Goal: Transaction & Acquisition: Purchase product/service

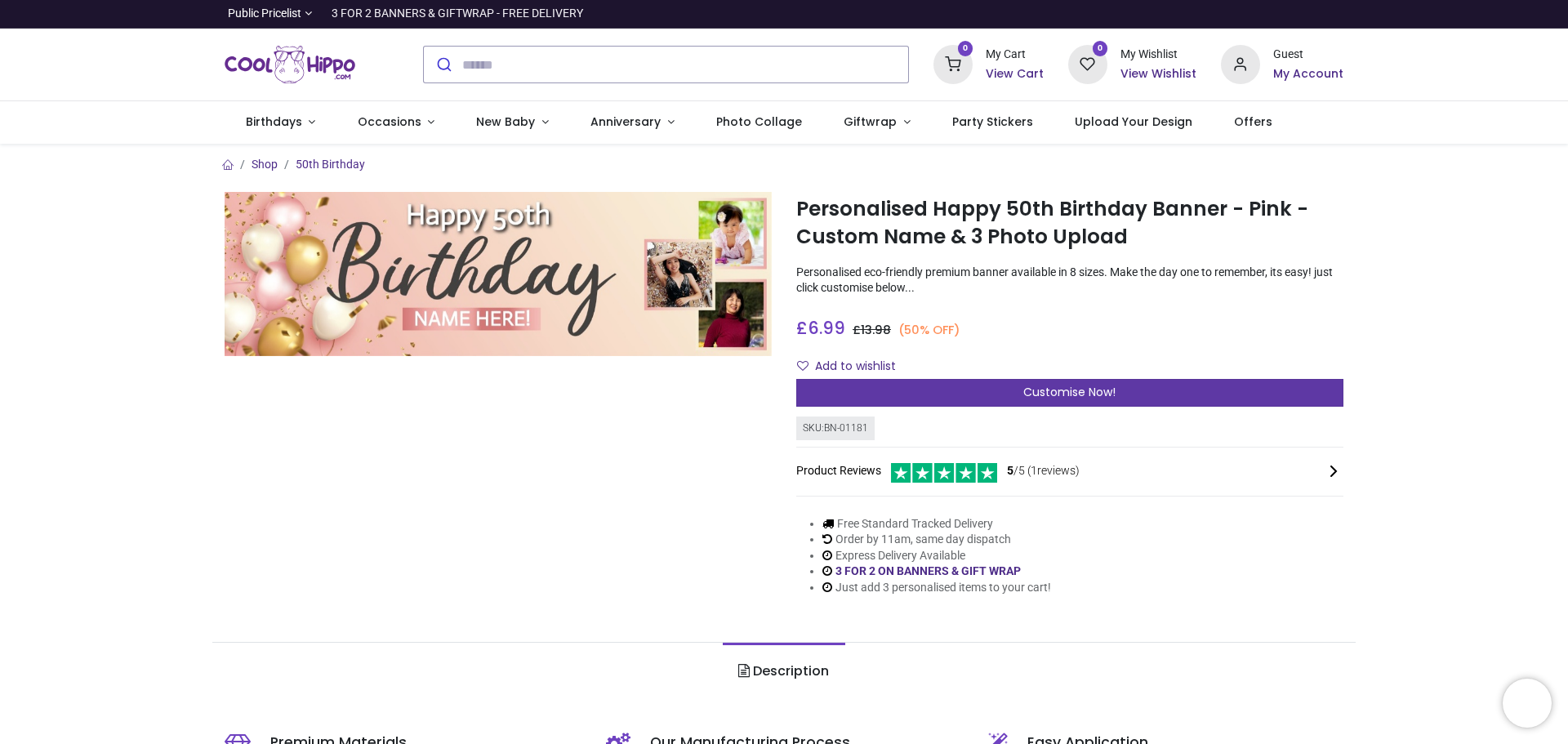
click at [1075, 392] on span "Customise Now!" at bounding box center [1070, 391] width 93 height 16
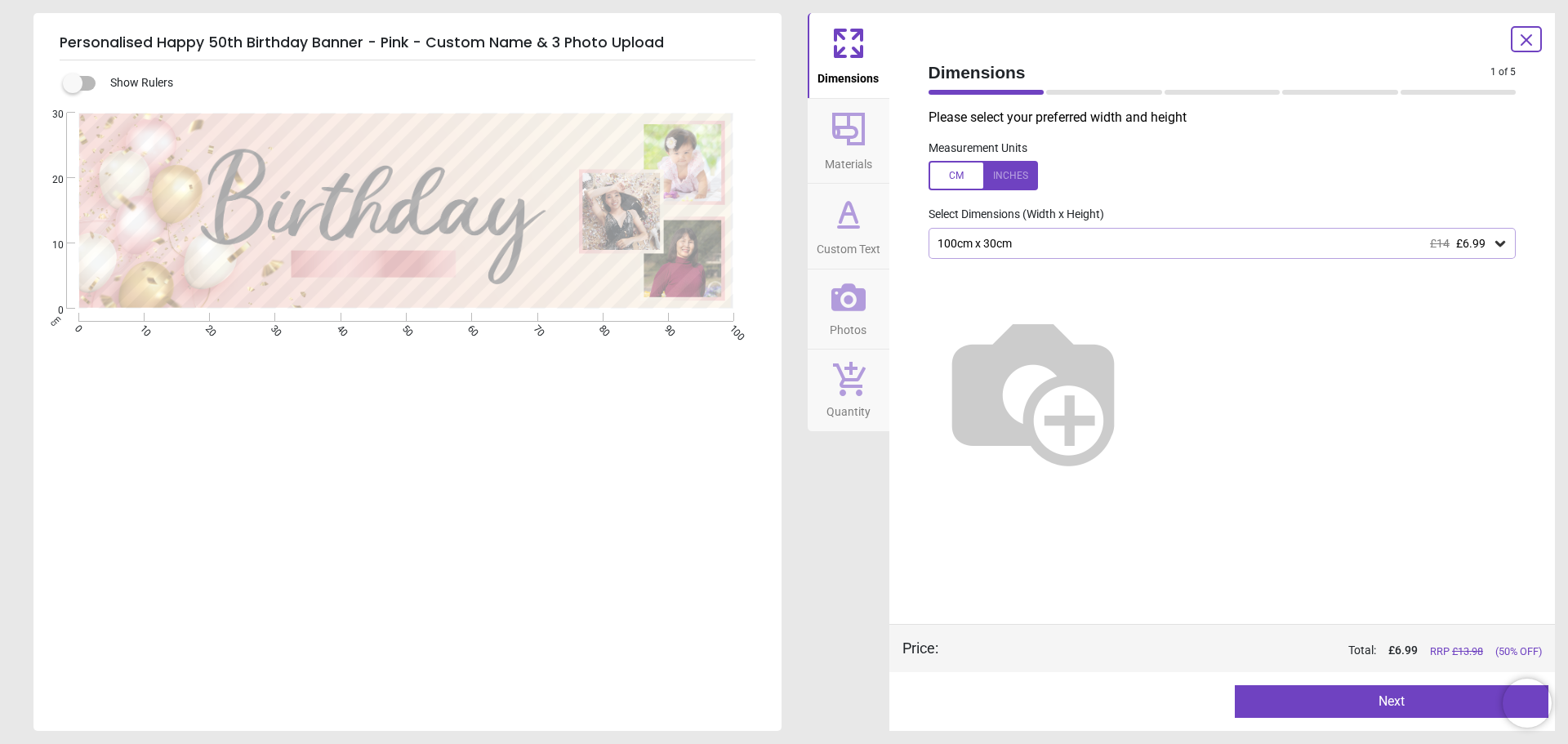
click at [1500, 240] on icon at bounding box center [1500, 242] width 16 height 16
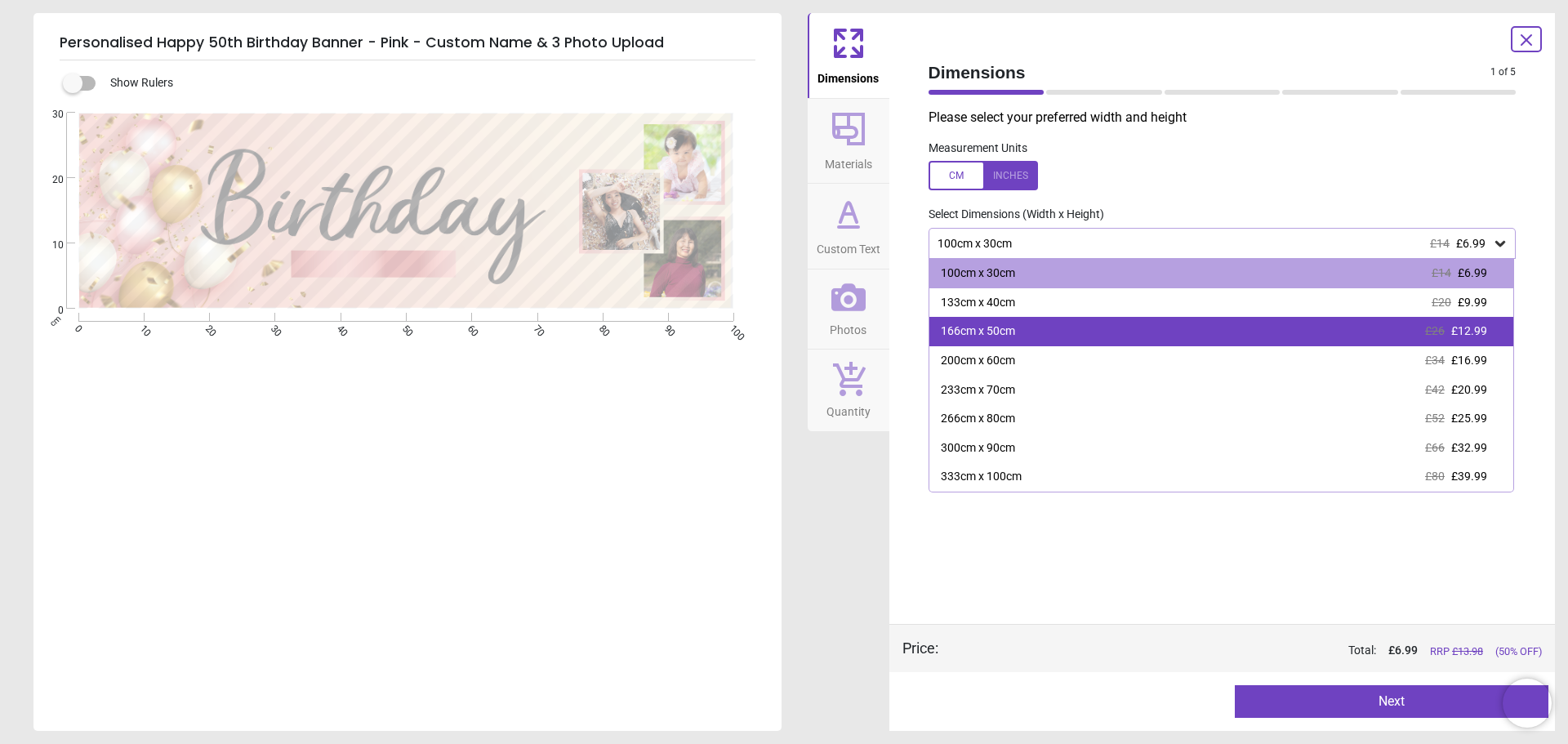
click at [1018, 330] on div "166cm x 50cm £26 £12.99" at bounding box center [1221, 331] width 585 height 29
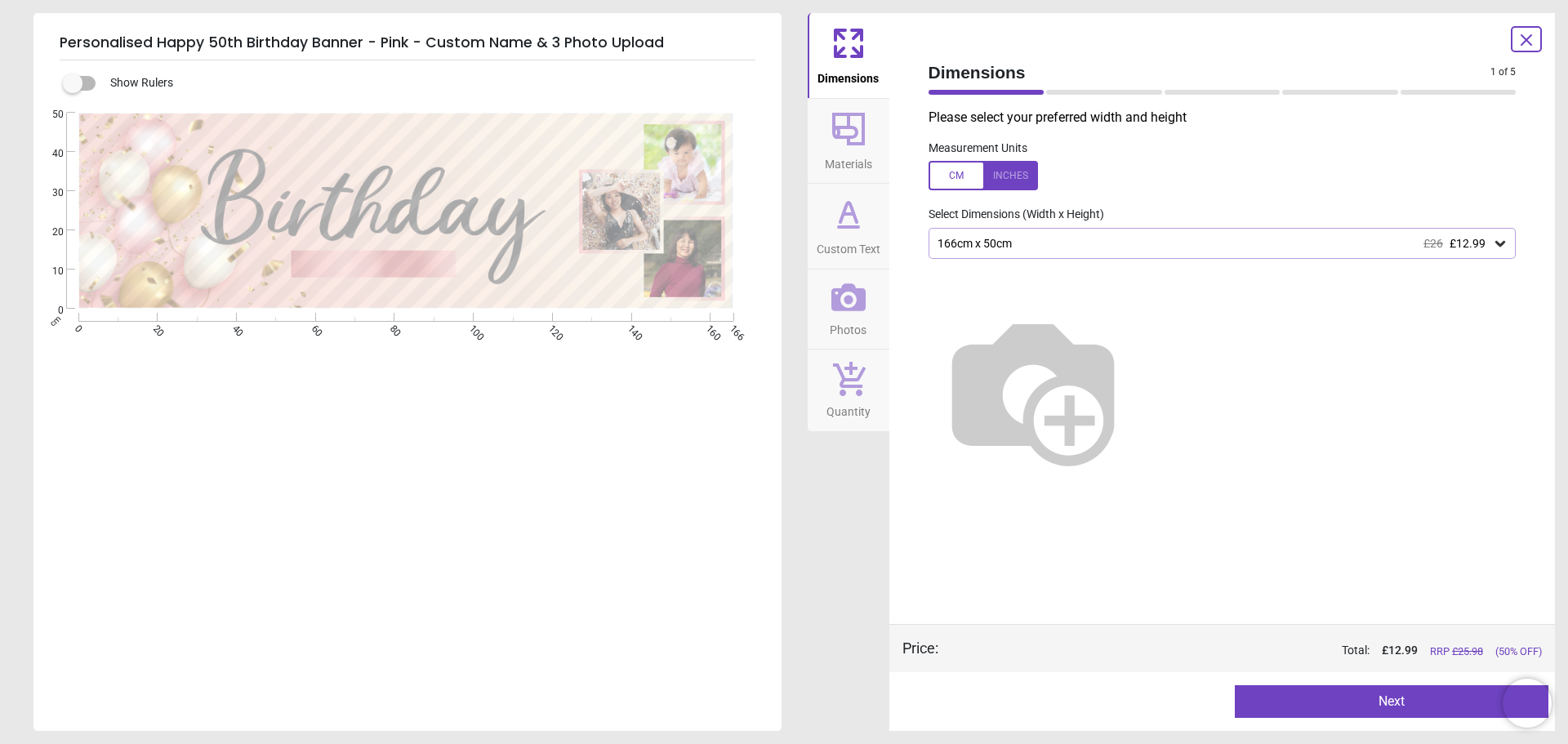
click at [1499, 242] on icon at bounding box center [1500, 242] width 16 height 16
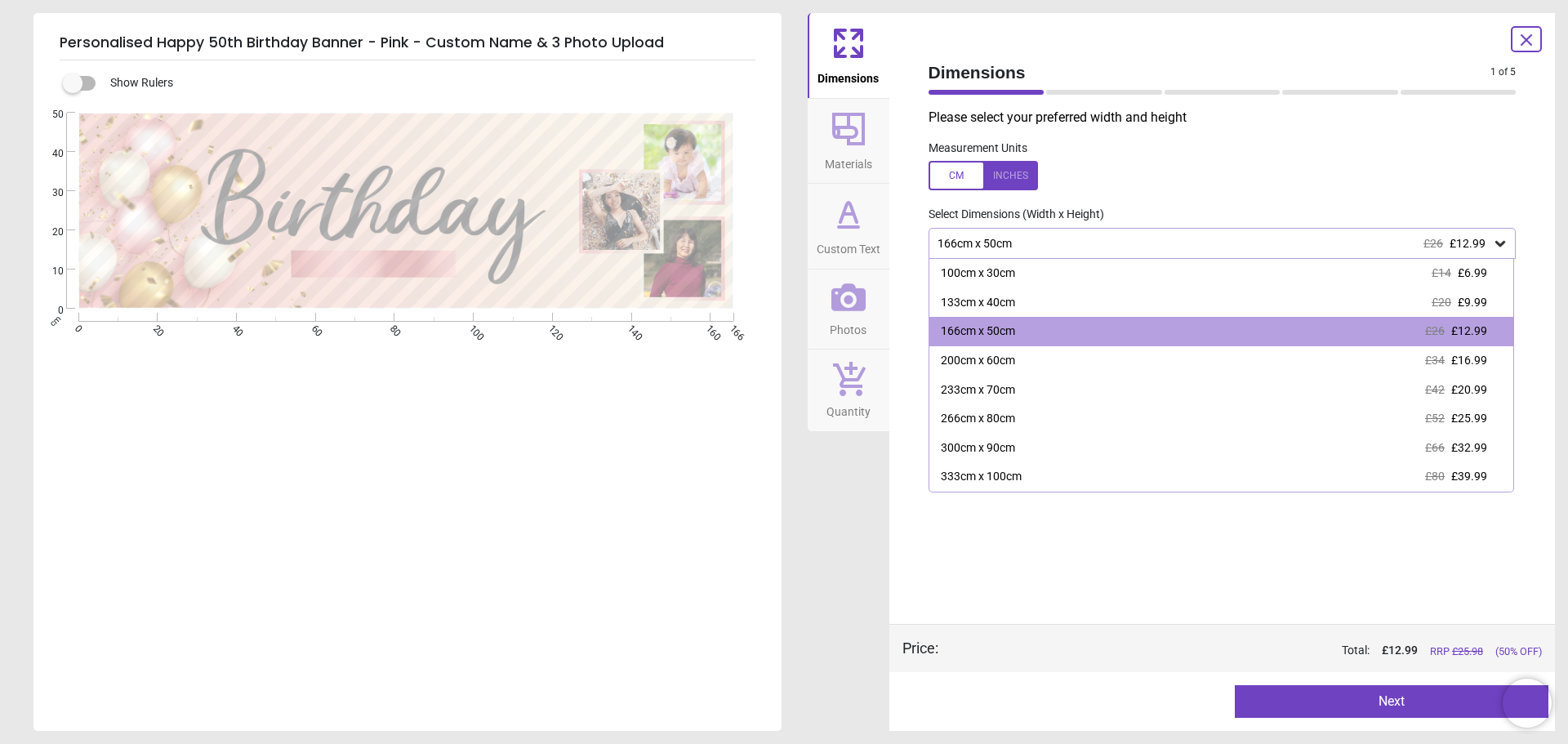
click at [1395, 707] on button "Next" at bounding box center [1391, 701] width 314 height 33
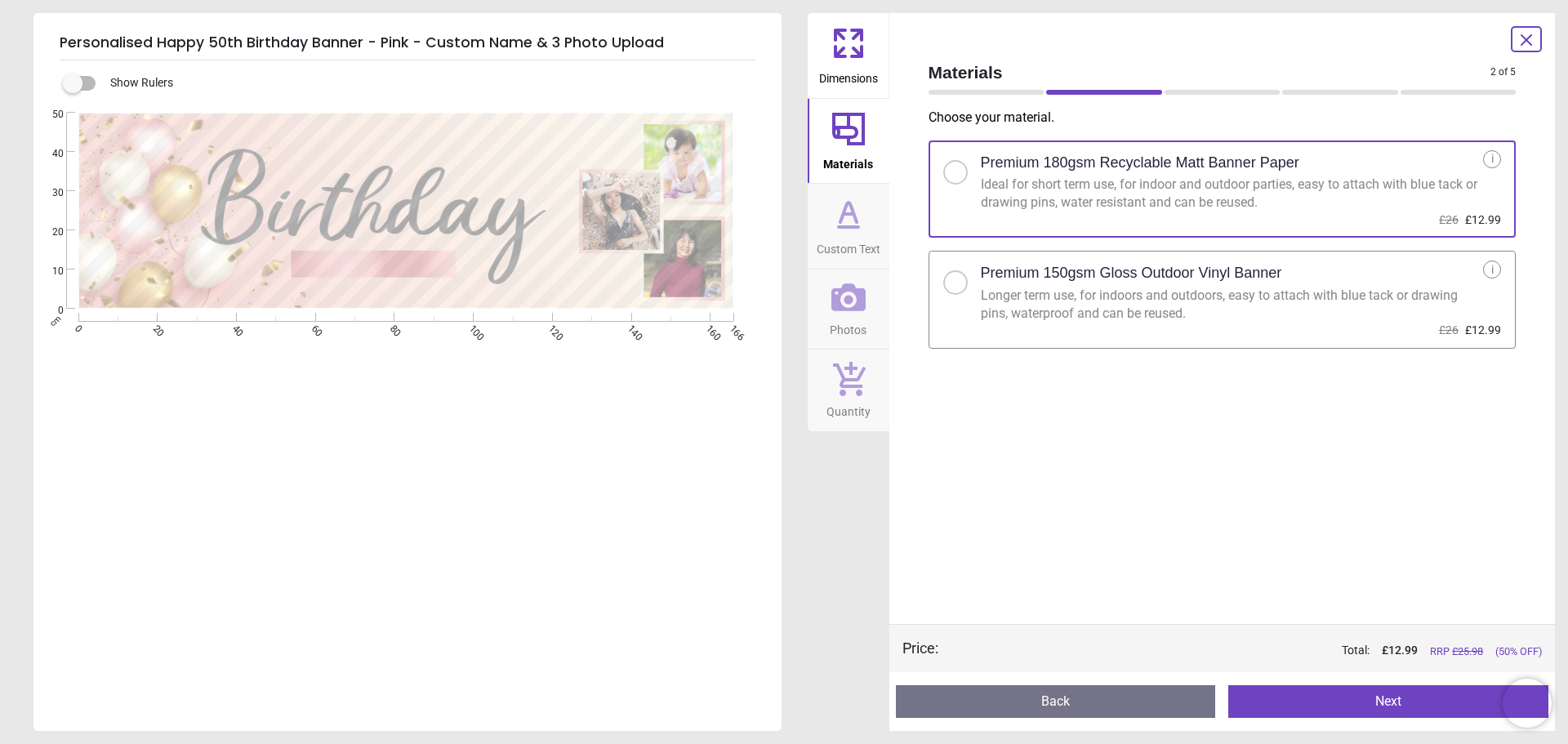
click at [1387, 703] on button "Next" at bounding box center [1388, 701] width 320 height 33
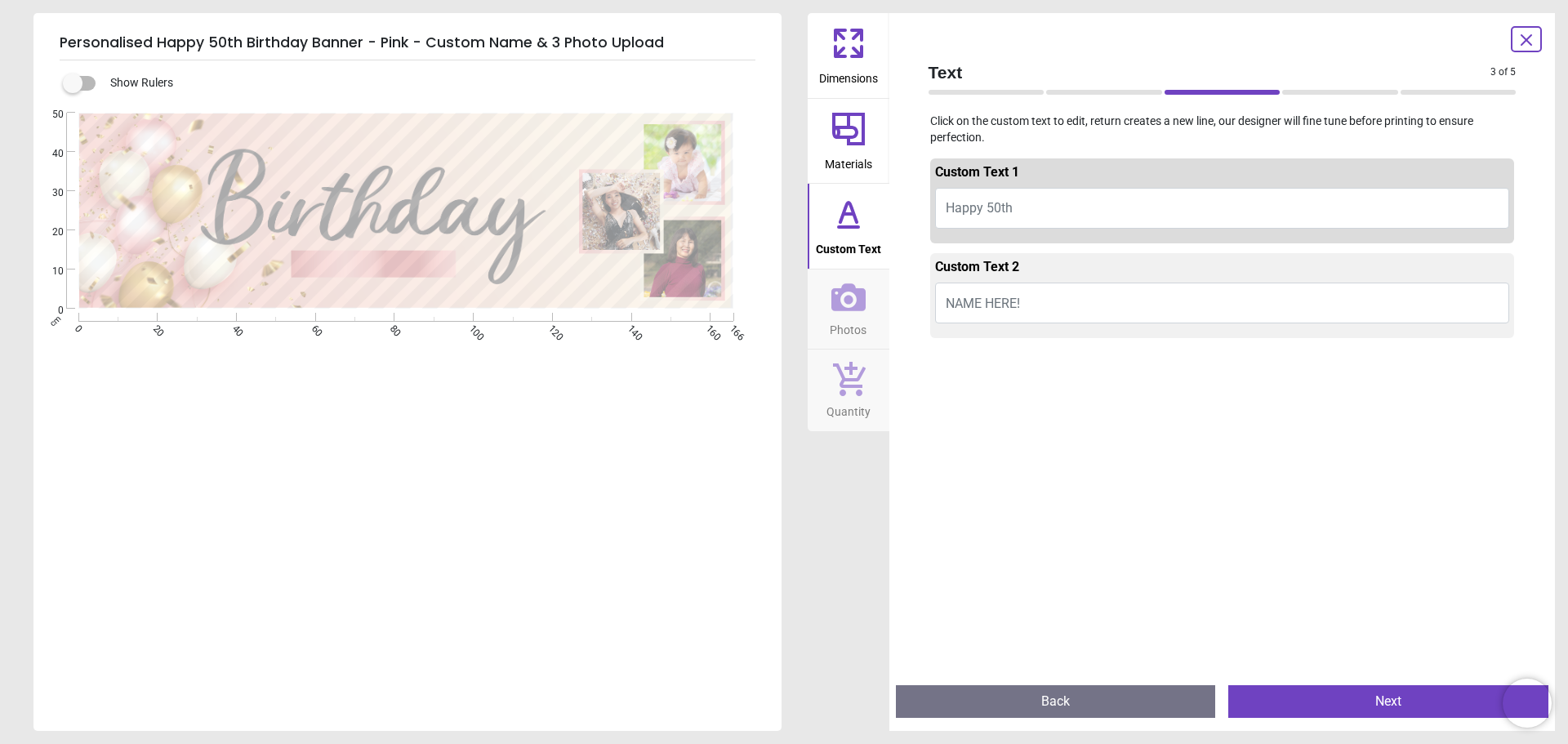
click at [1030, 301] on button "NAME HERE!" at bounding box center [1222, 303] width 575 height 41
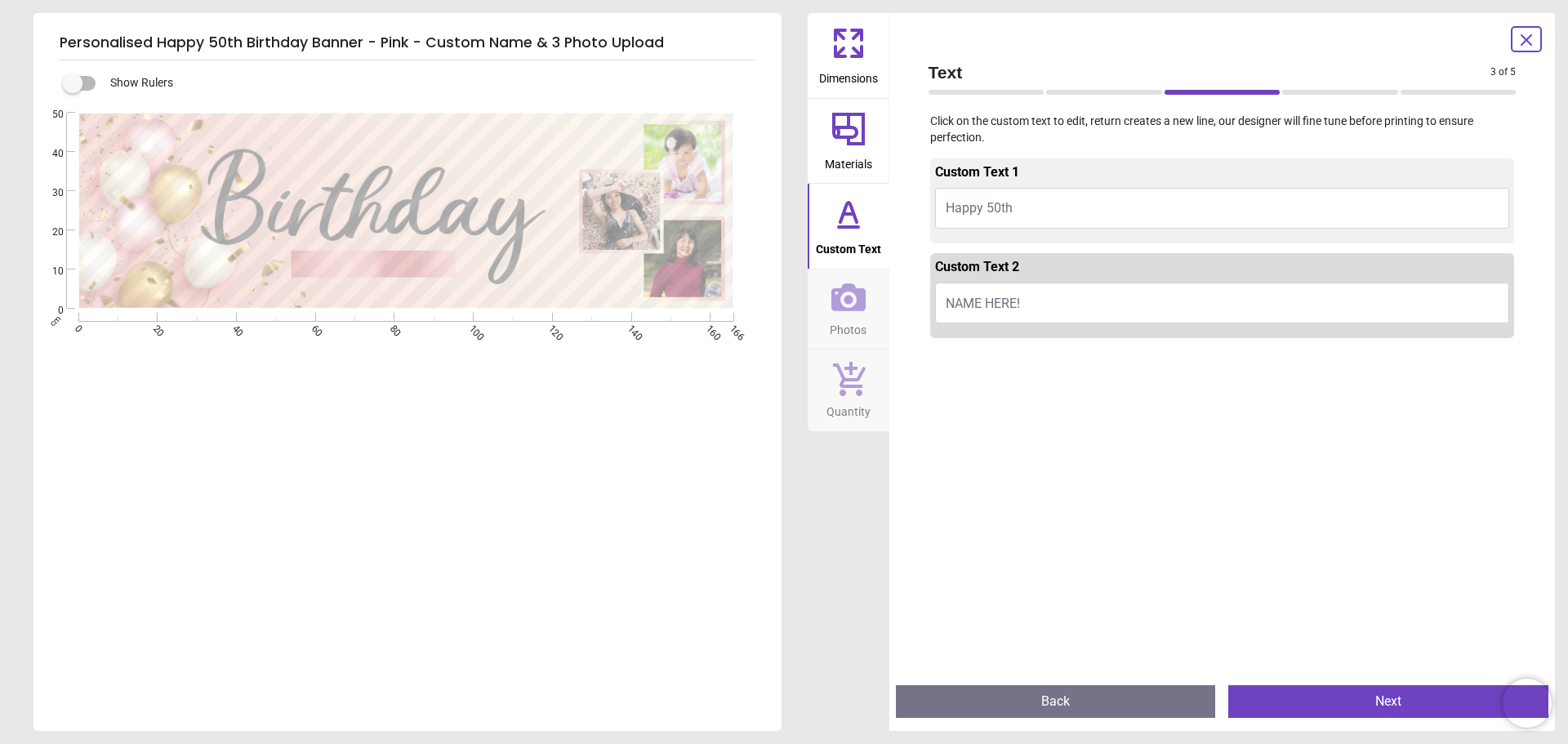
click at [1013, 305] on span "NAME HERE!" at bounding box center [983, 303] width 74 height 15
type textarea "*"
type textarea "**********"
click at [1390, 702] on button "Next" at bounding box center [1388, 701] width 320 height 33
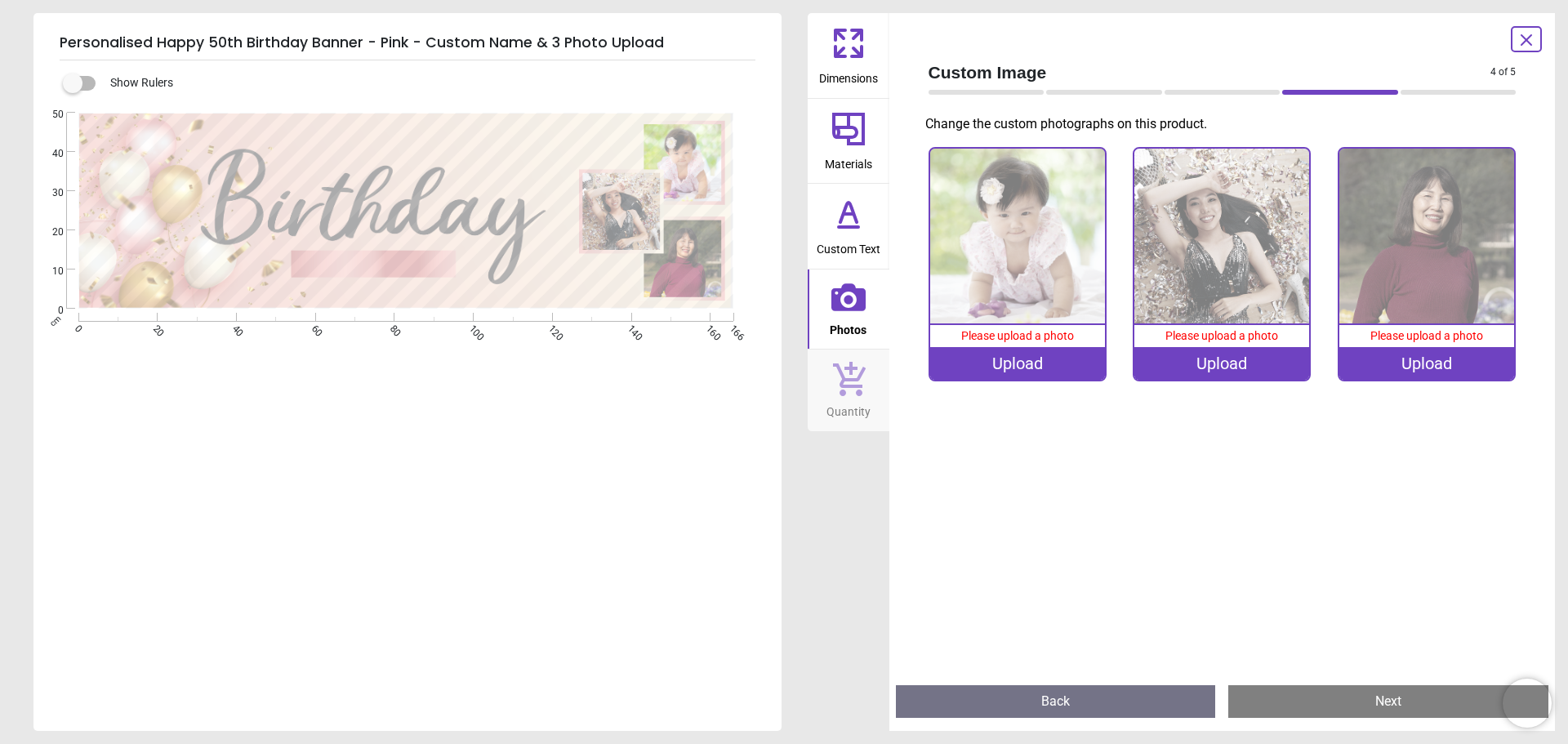
click at [1004, 369] on div "Upload" at bounding box center [1018, 363] width 175 height 33
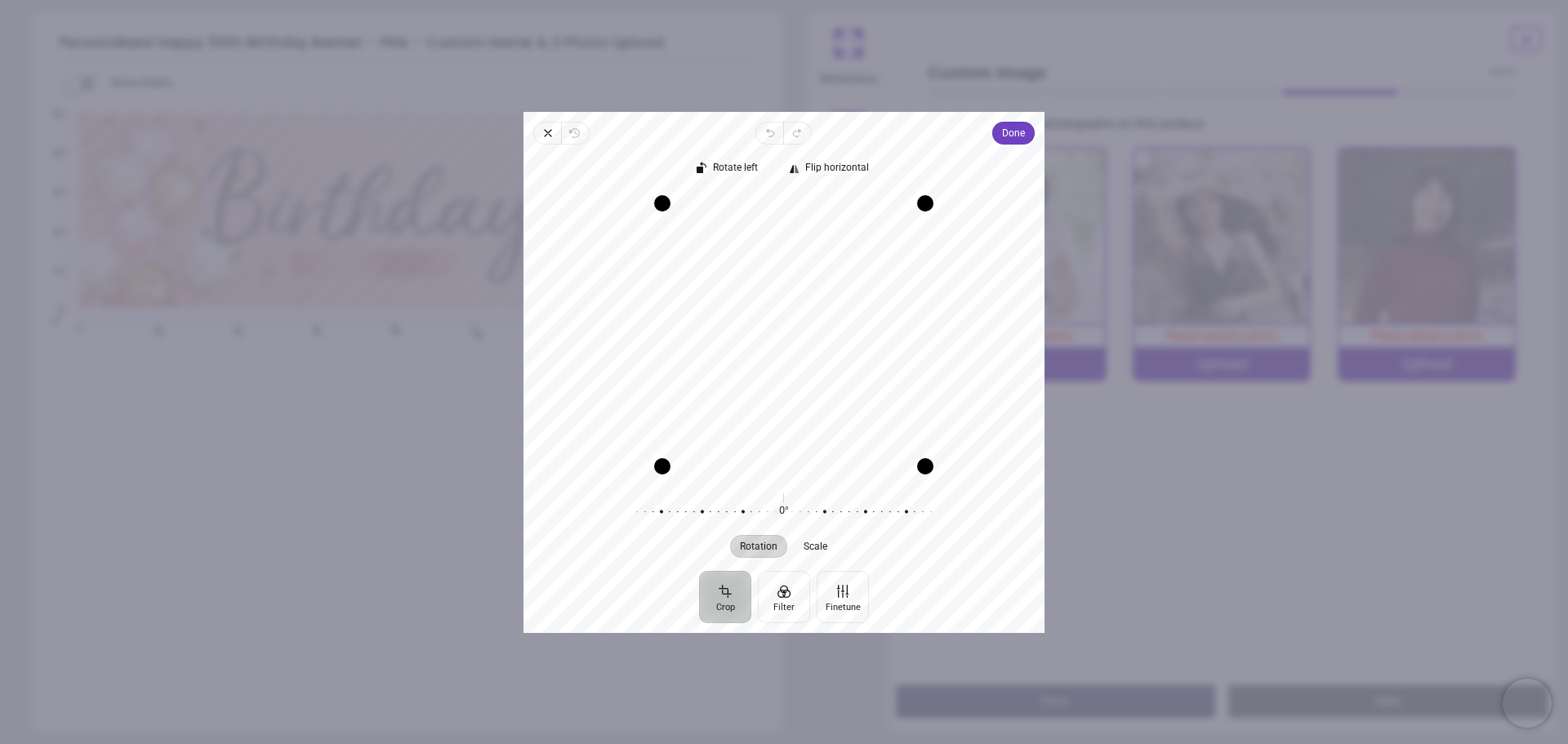
drag, startPoint x: 645, startPoint y: 368, endPoint x: 664, endPoint y: 369, distance: 19.0
click at [664, 369] on div "Drag edge l" at bounding box center [662, 335] width 16 height 263
drag, startPoint x: 788, startPoint y: 420, endPoint x: 790, endPoint y: 441, distance: 21.1
click at [790, 441] on div "Recenter" at bounding box center [784, 334] width 495 height 283
click at [814, 408] on div "Recenter" at bounding box center [784, 334] width 495 height 283
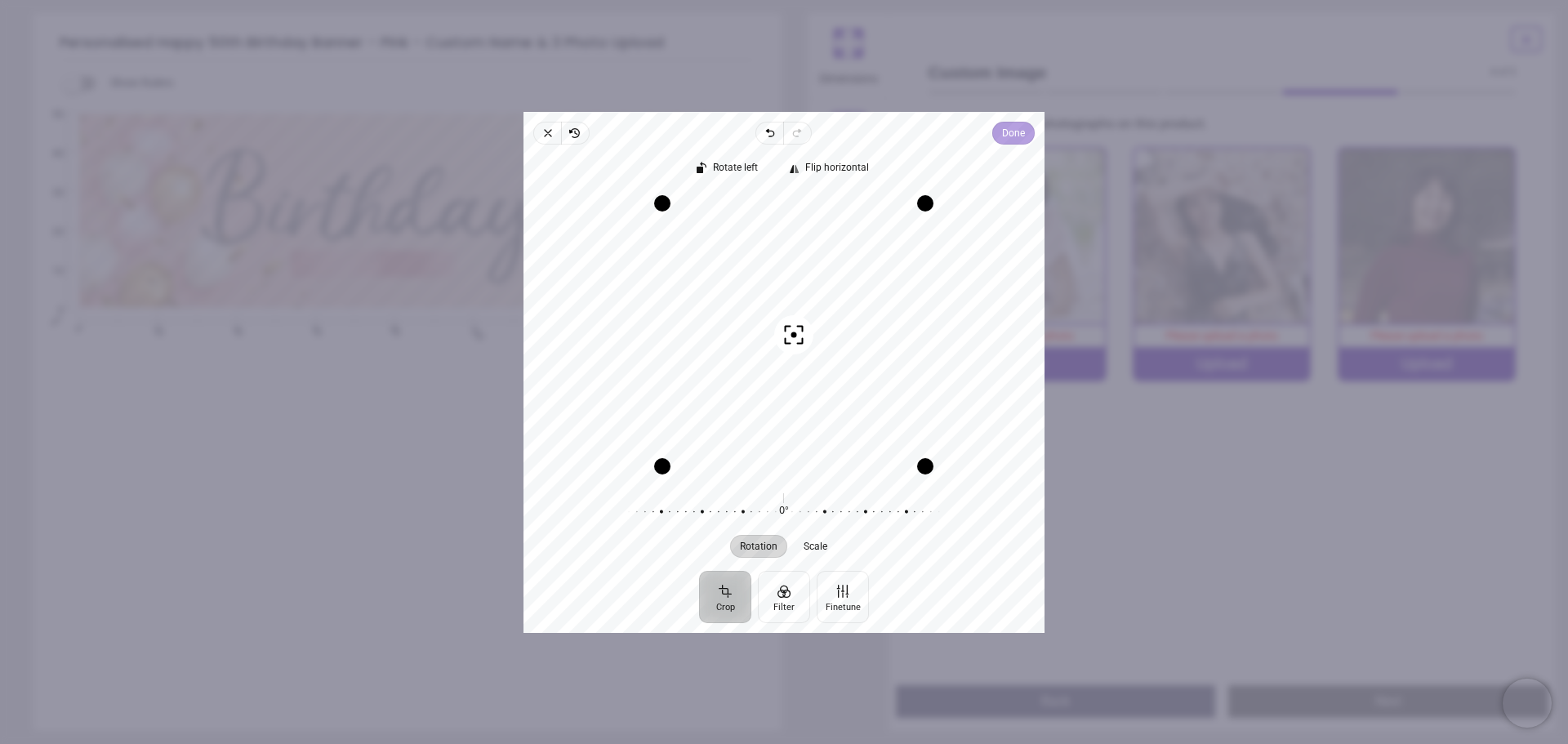
click at [1010, 139] on span "Done" at bounding box center [1013, 133] width 23 height 19
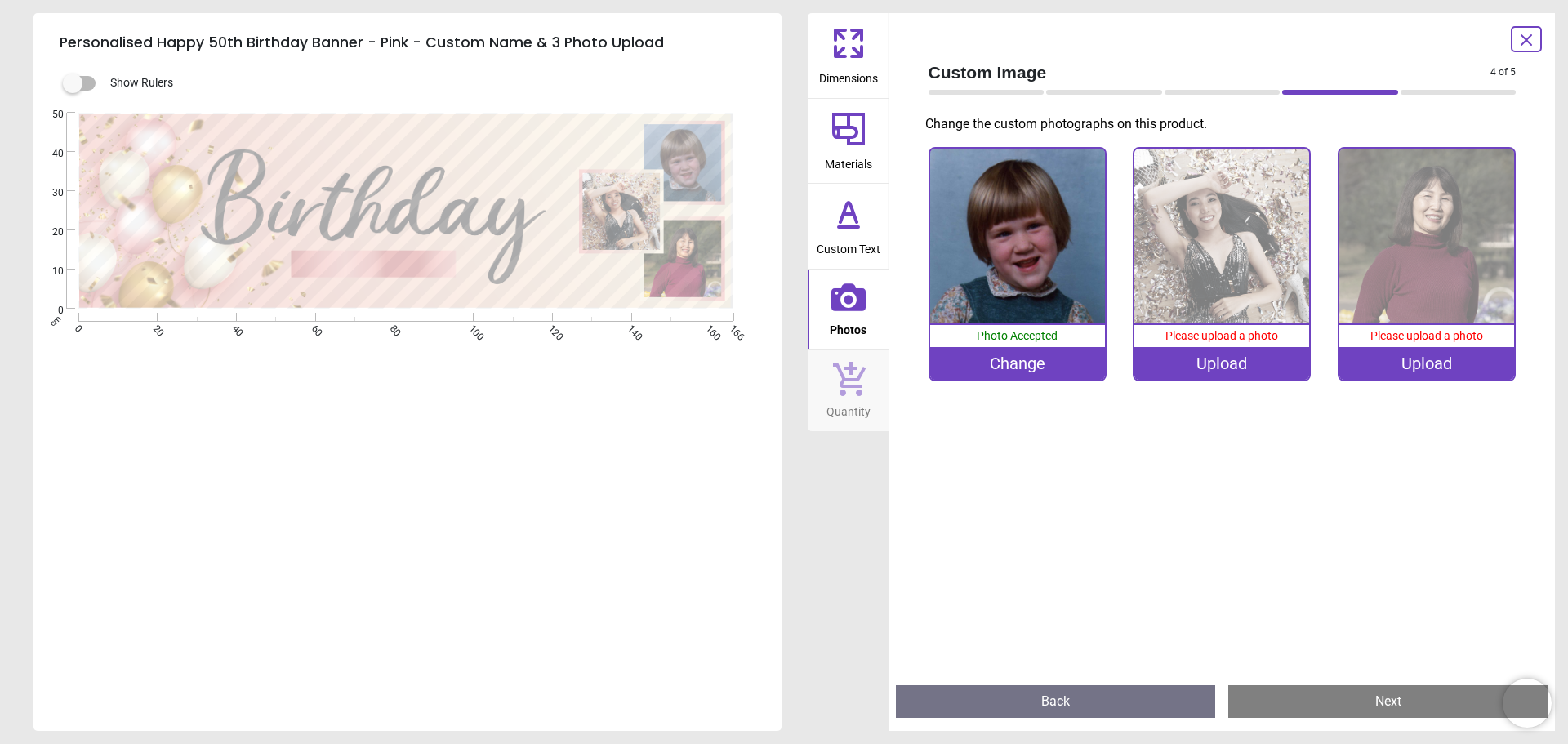
click at [1417, 337] on span "Please upload a photo" at bounding box center [1427, 336] width 113 height 13
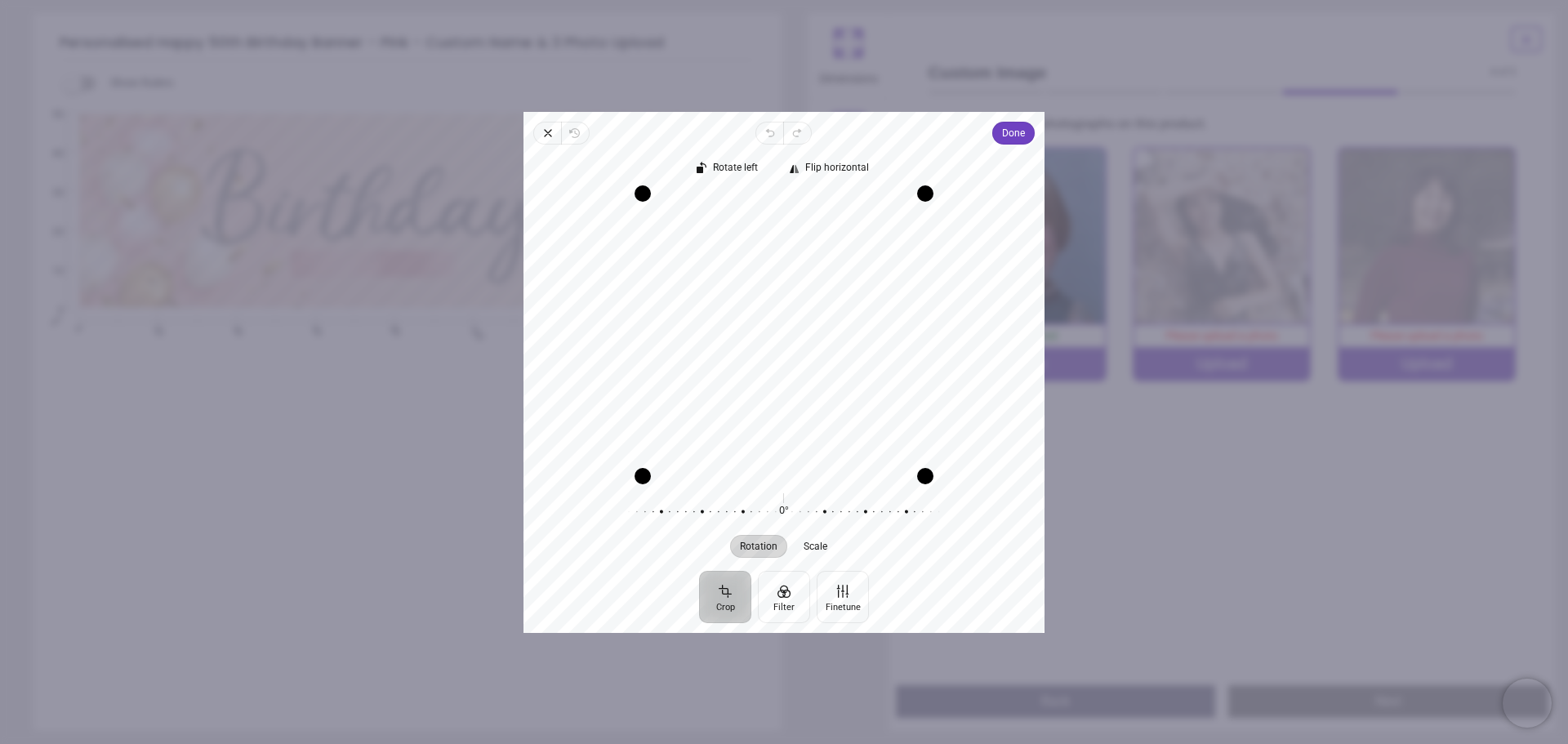
click at [837, 437] on div "Recenter" at bounding box center [784, 334] width 495 height 283
drag, startPoint x: 922, startPoint y: 194, endPoint x: 891, endPoint y: 212, distance: 35.8
click at [893, 212] on div "Drag corner tr" at bounding box center [901, 217] width 16 height 16
drag, startPoint x: 640, startPoint y: 219, endPoint x: 673, endPoint y: 221, distance: 33.1
click at [673, 221] on div "Recenter" at bounding box center [784, 334] width 495 height 283
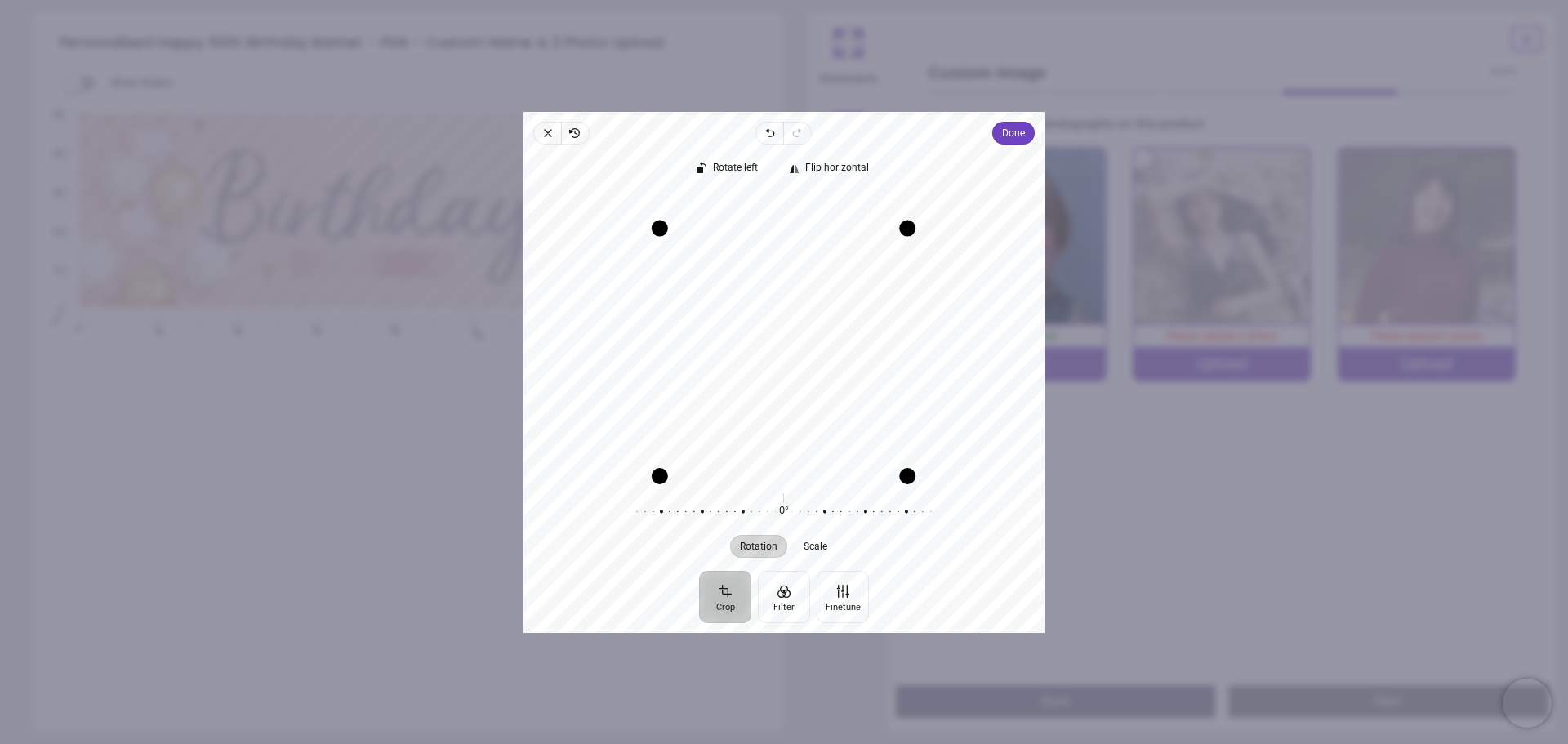
drag, startPoint x: 901, startPoint y: 230, endPoint x: 901, endPoint y: 215, distance: 15.0
click at [901, 220] on div "Drag corner tr" at bounding box center [906, 227] width 16 height 16
click at [1030, 131] on button "Done" at bounding box center [1013, 133] width 42 height 23
